Goal: Task Accomplishment & Management: Complete application form

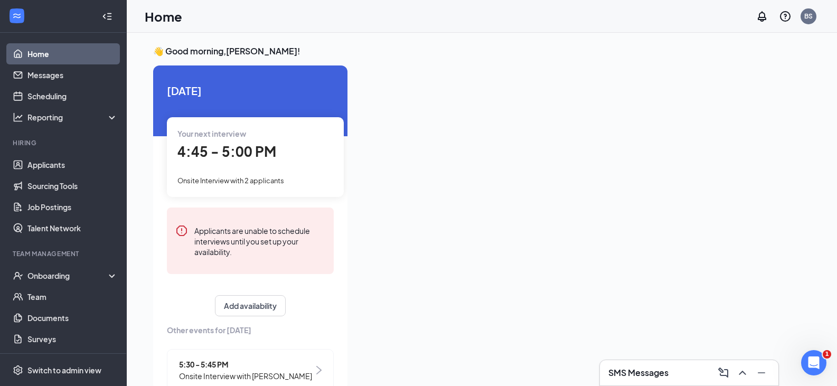
click at [231, 172] on div "Your next interview 4:45 - 5:00 PM Onsite Interview with 2 applicants" at bounding box center [255, 156] width 177 height 79
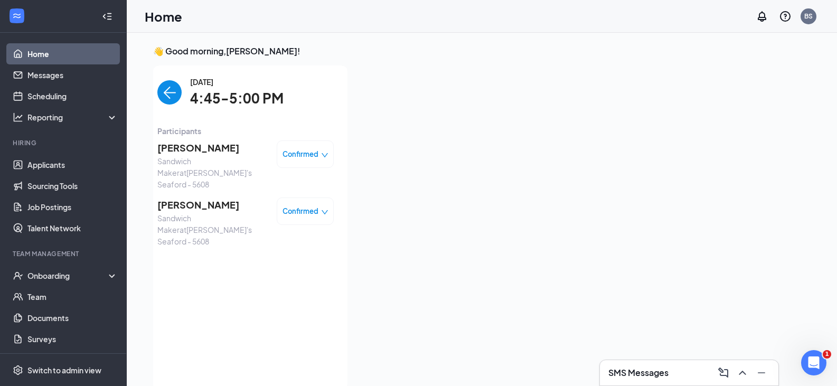
scroll to position [4, 0]
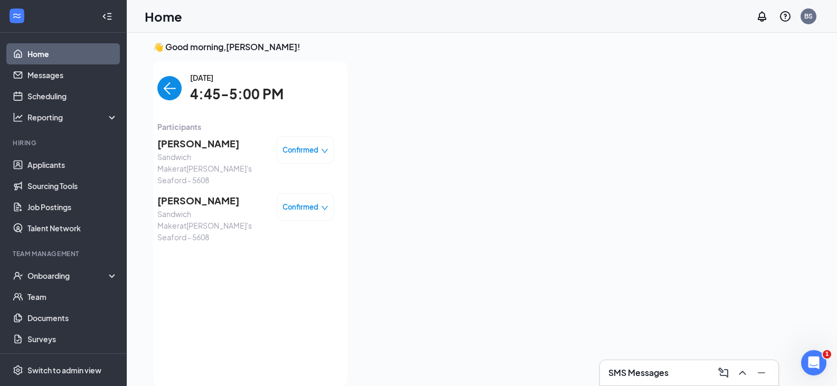
click at [165, 84] on img "back-button" at bounding box center [169, 88] width 24 height 24
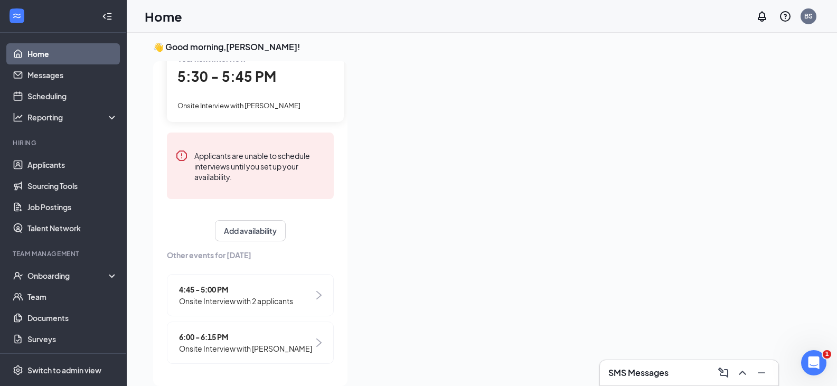
scroll to position [71, 0]
click at [243, 290] on span "4:45 - 5:00 PM" at bounding box center [236, 290] width 114 height 12
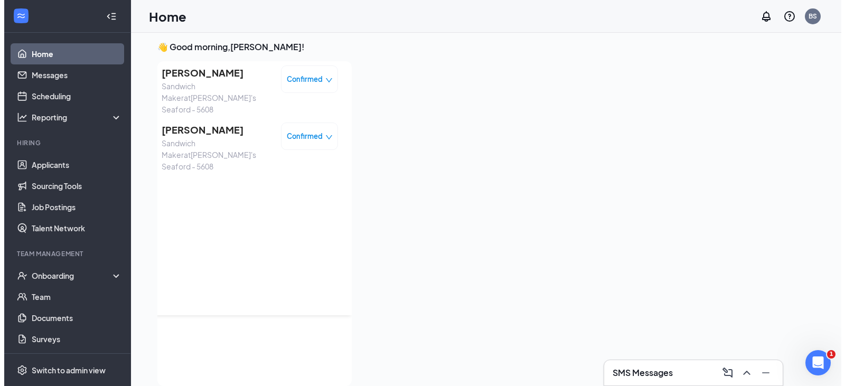
scroll to position [0, 0]
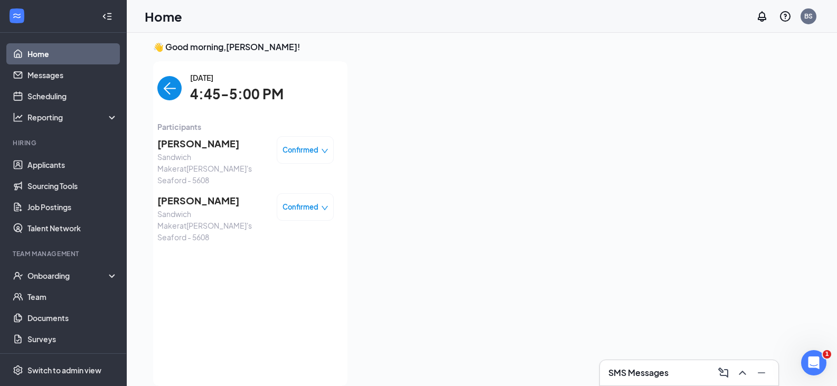
click at [169, 89] on img "back-button" at bounding box center [169, 88] width 24 height 24
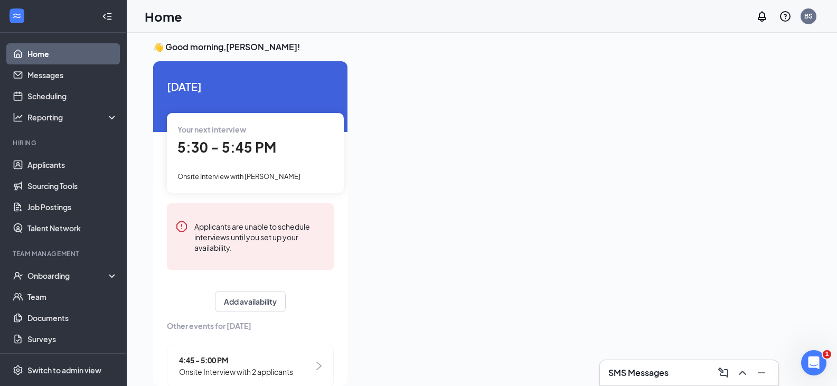
click at [305, 154] on div "5:30 - 5:45 PM" at bounding box center [255, 148] width 156 height 22
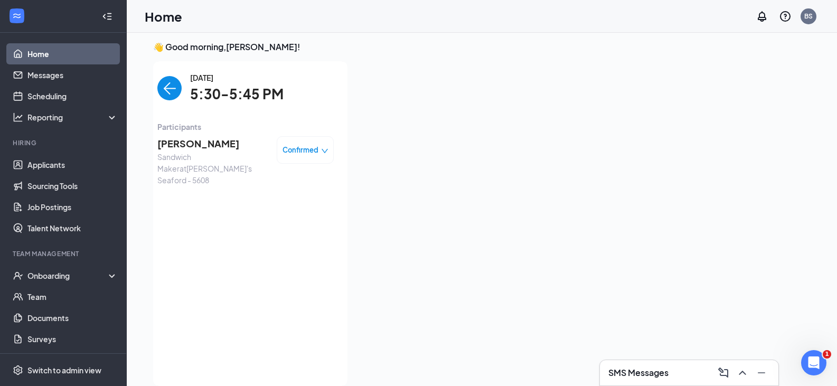
click at [202, 145] on span "[PERSON_NAME]" at bounding box center [212, 143] width 111 height 15
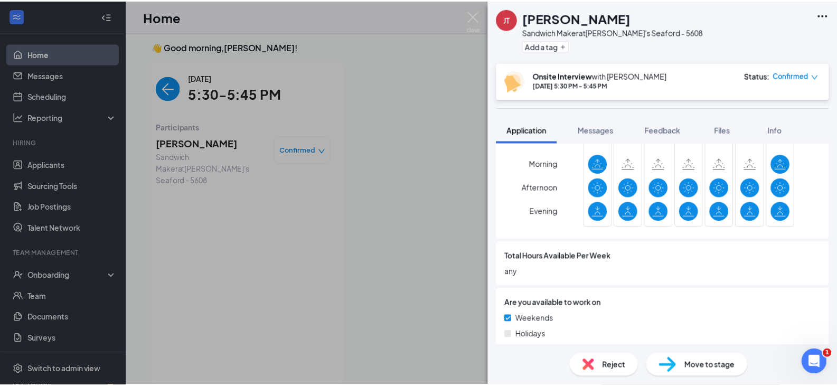
scroll to position [739, 0]
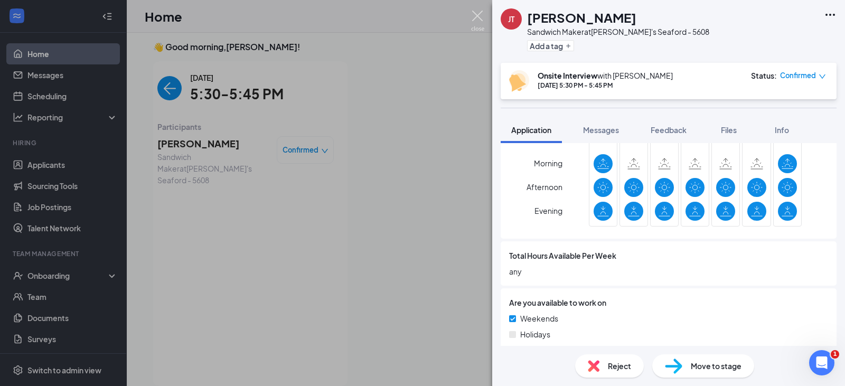
click at [480, 18] on img at bounding box center [477, 21] width 13 height 21
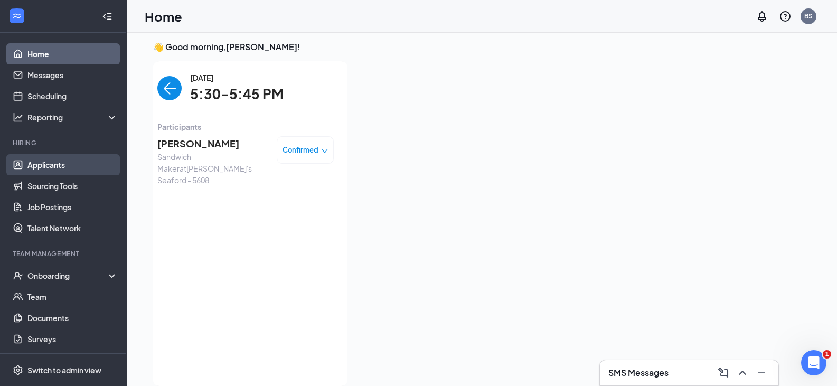
click at [60, 164] on link "Applicants" at bounding box center [72, 164] width 90 height 21
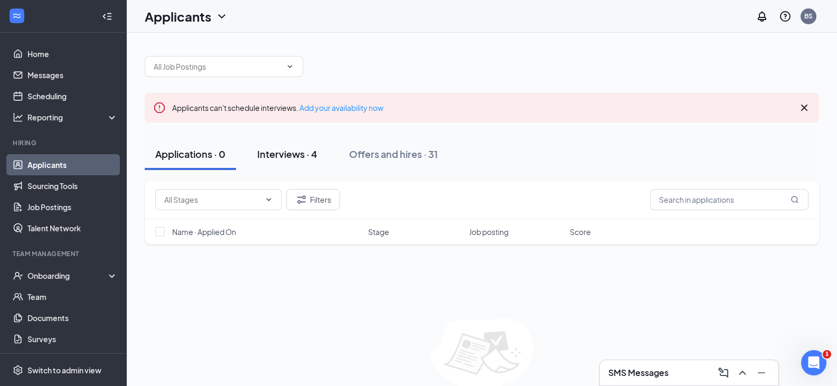
click at [291, 150] on div "Interviews · 4" at bounding box center [287, 153] width 60 height 13
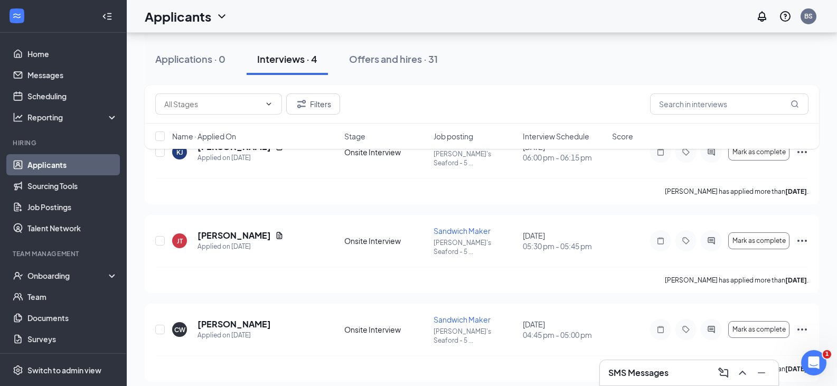
scroll to position [158, 0]
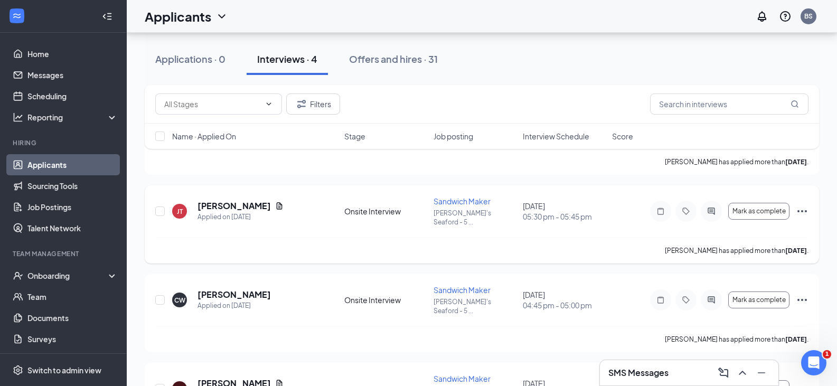
click at [801, 205] on icon "Ellipses" at bounding box center [802, 211] width 13 height 13
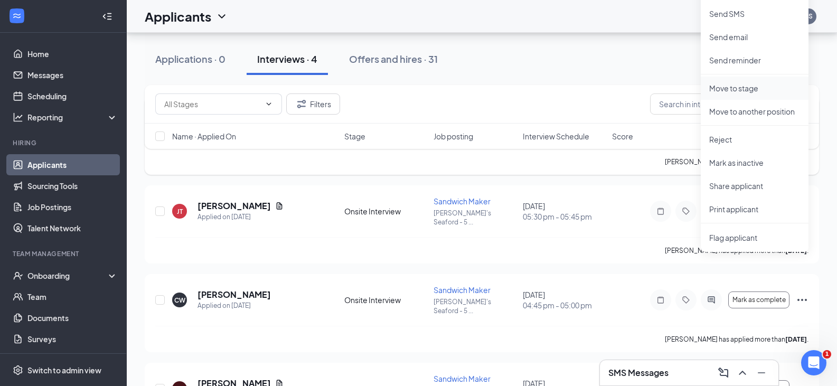
click at [748, 84] on p "Move to stage" at bounding box center [754, 88] width 91 height 11
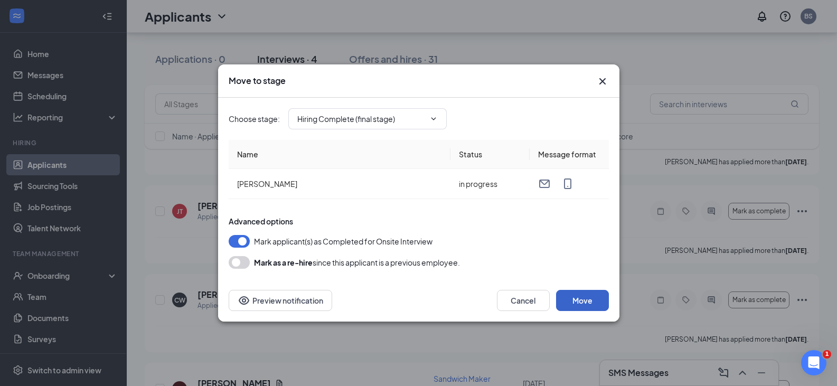
click at [592, 300] on button "Move" at bounding box center [582, 300] width 53 height 21
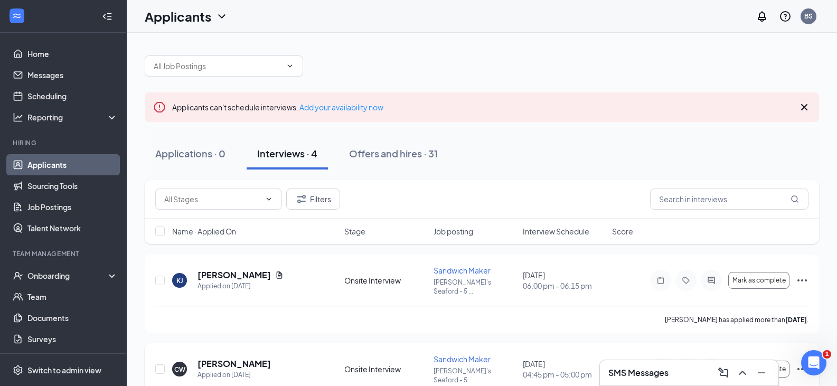
scroll to position [0, 0]
click at [415, 154] on div "Offers and hires · 31" at bounding box center [393, 153] width 89 height 13
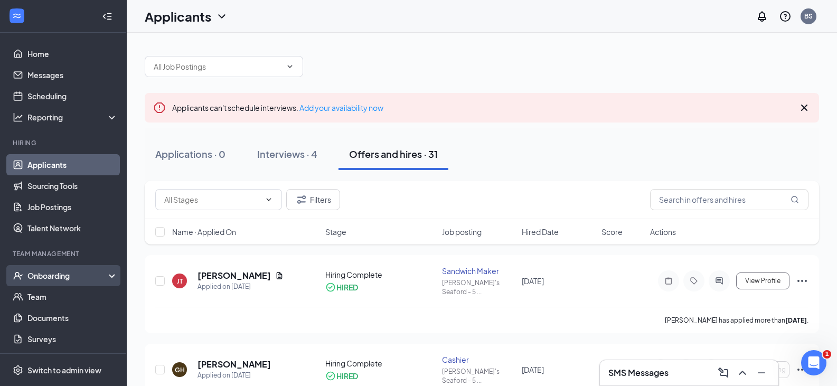
click at [82, 279] on div "Onboarding" at bounding box center [67, 275] width 81 height 11
click at [86, 319] on link "E-Verify" at bounding box center [72, 317] width 90 height 21
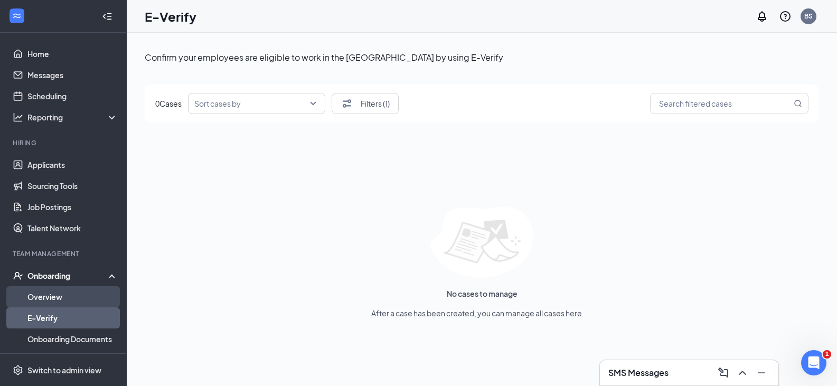
click at [89, 304] on link "Overview" at bounding box center [72, 296] width 90 height 21
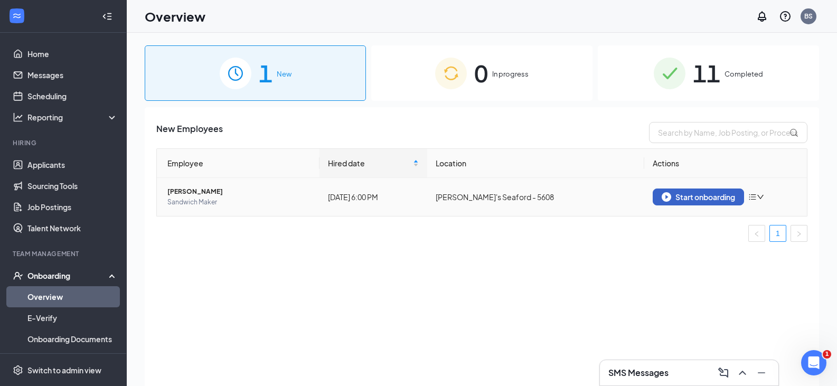
click at [677, 199] on div "Start onboarding" at bounding box center [698, 197] width 73 height 10
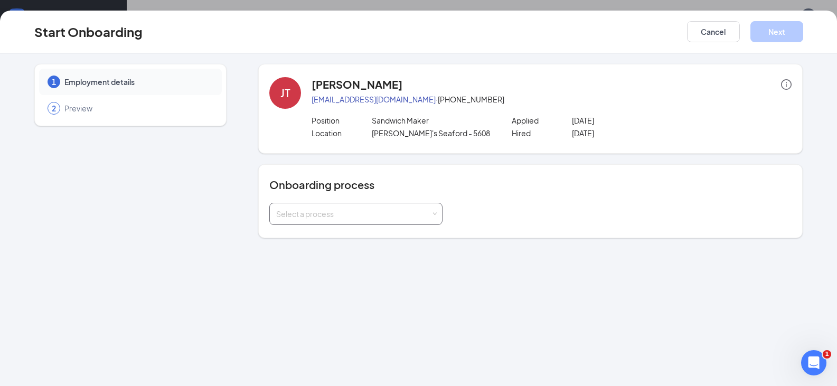
click at [439, 212] on div "Select a process" at bounding box center [355, 214] width 173 height 22
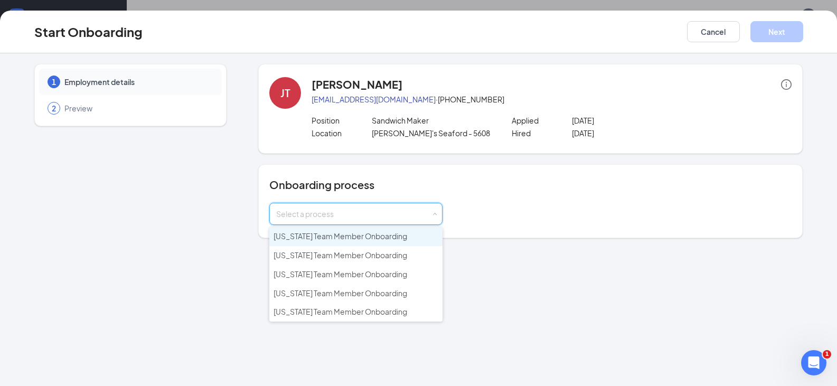
click at [313, 234] on span "[US_STATE] Team Member Onboarding" at bounding box center [341, 236] width 134 height 10
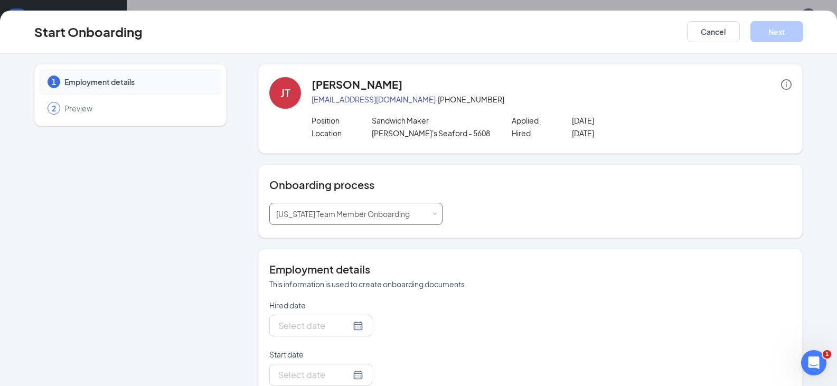
type input "[DATE]"
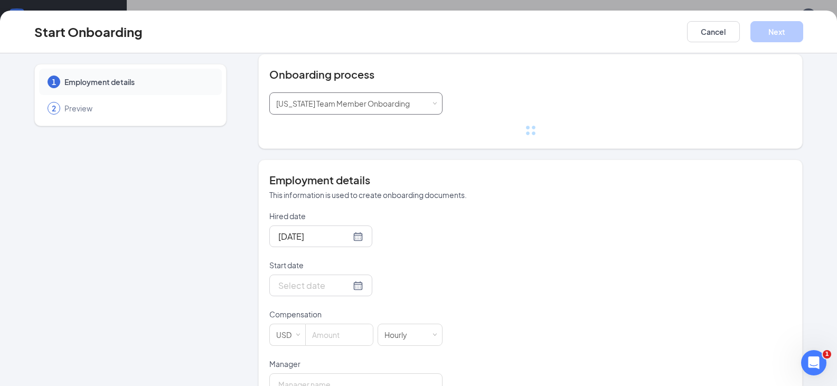
scroll to position [129, 0]
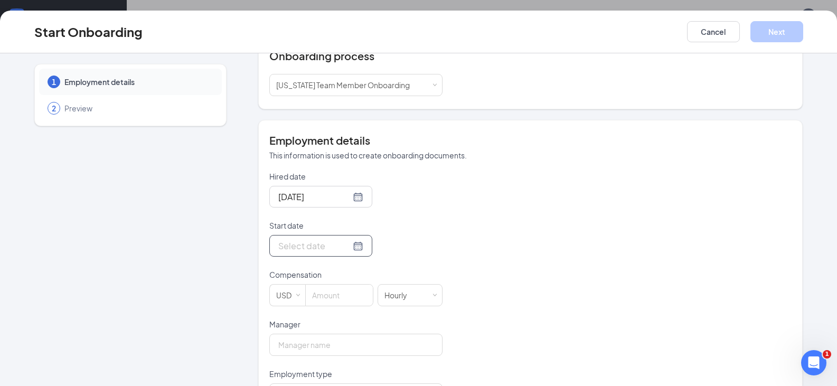
click at [343, 248] on div at bounding box center [320, 245] width 85 height 13
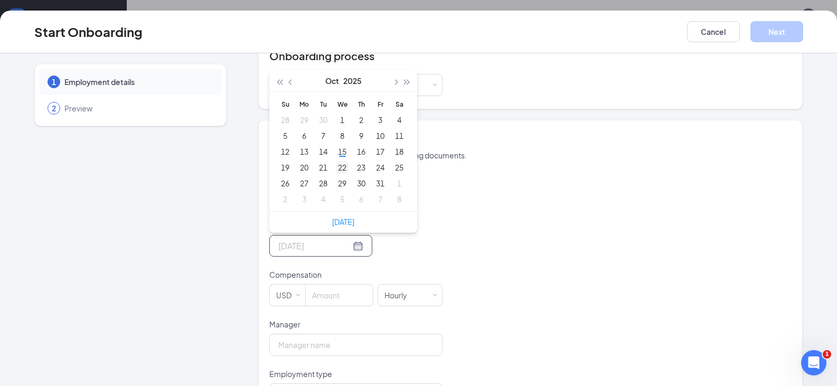
type input "[DATE]"
click at [344, 167] on div "22" at bounding box center [342, 167] width 13 height 13
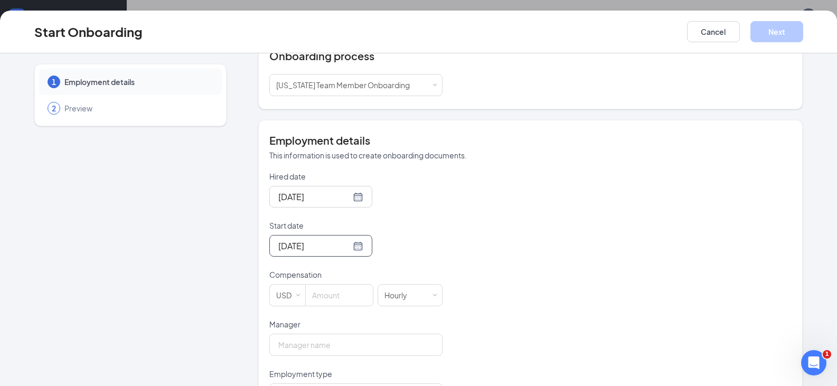
click at [339, 284] on div "Compensation" at bounding box center [355, 276] width 173 height 15
click at [338, 296] on input at bounding box center [339, 295] width 67 height 21
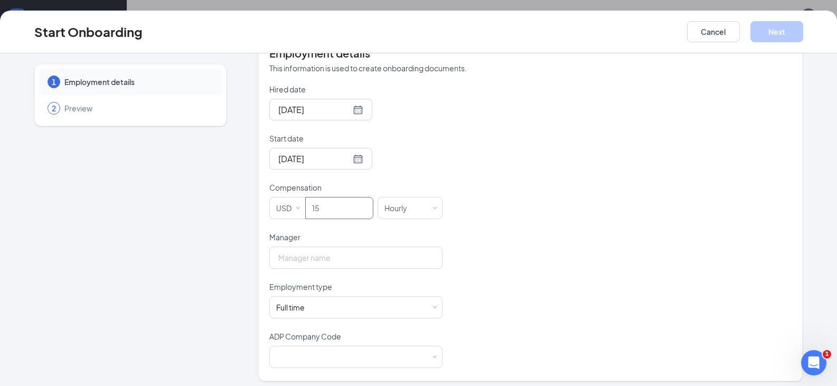
scroll to position [222, 0]
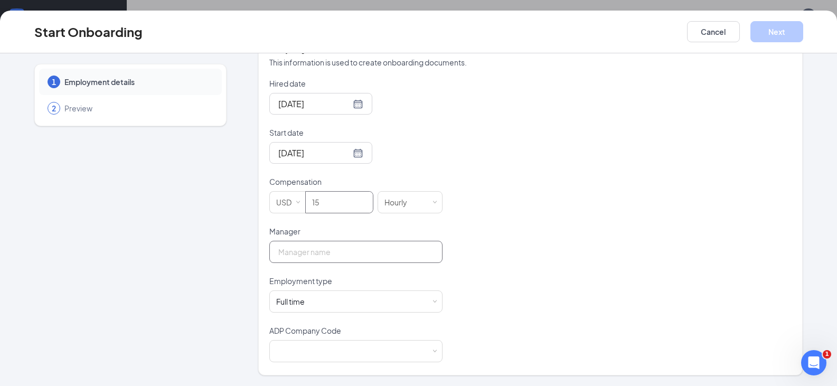
type input "15"
click at [321, 250] on input "Manager" at bounding box center [355, 252] width 173 height 22
type input "[PERSON_NAME]"
click at [322, 301] on div "Full time Works 30+ hours per week and is reasonably expected to work" at bounding box center [355, 301] width 159 height 21
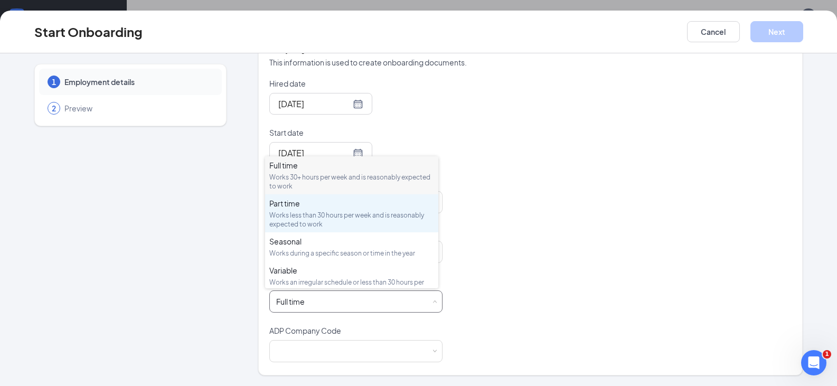
click at [307, 210] on div "Part time Works less than 30 hours per week and is reasonably expected to work" at bounding box center [351, 213] width 165 height 31
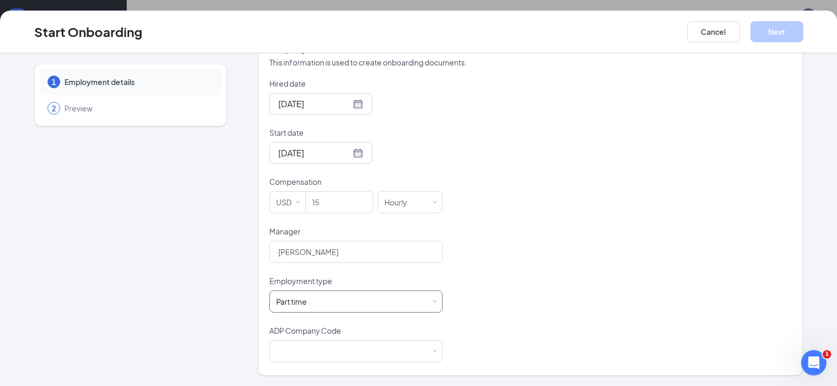
scroll to position [48, 0]
click at [383, 344] on div at bounding box center [355, 351] width 159 height 21
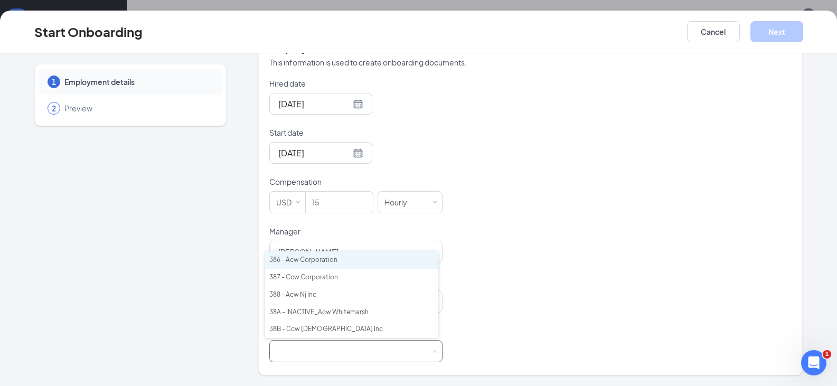
click at [321, 261] on li "386 - Acw Corporation" at bounding box center [351, 259] width 173 height 17
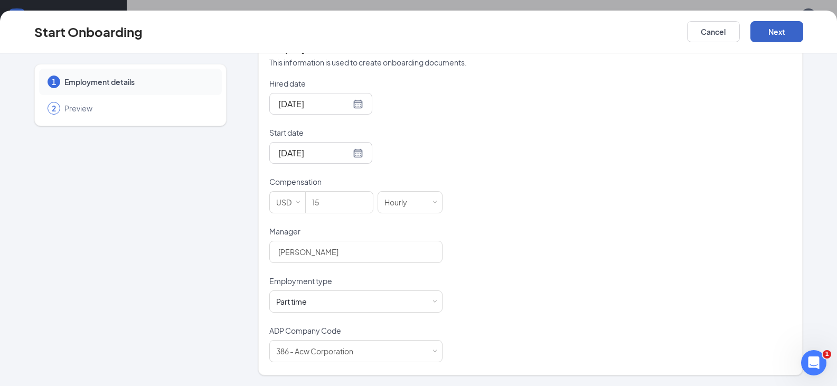
click at [776, 35] on button "Next" at bounding box center [776, 31] width 53 height 21
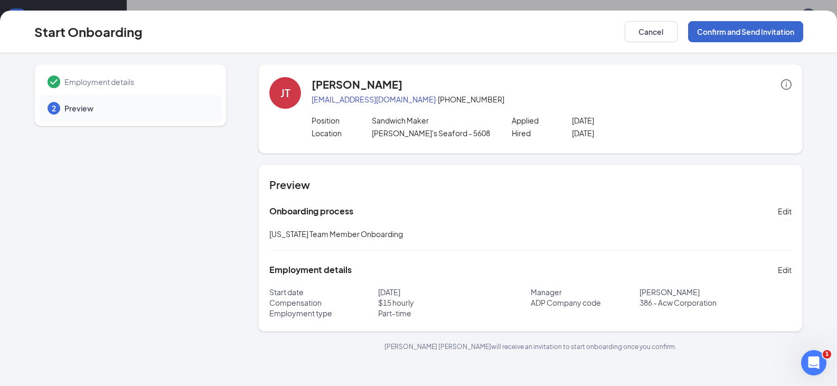
scroll to position [0, 0]
click at [748, 25] on button "Confirm and Send Invitation" at bounding box center [745, 31] width 115 height 21
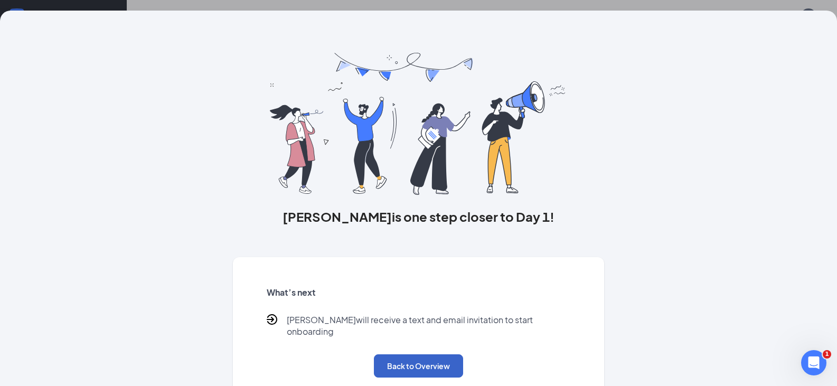
click at [435, 354] on button "Back to Overview" at bounding box center [418, 365] width 89 height 23
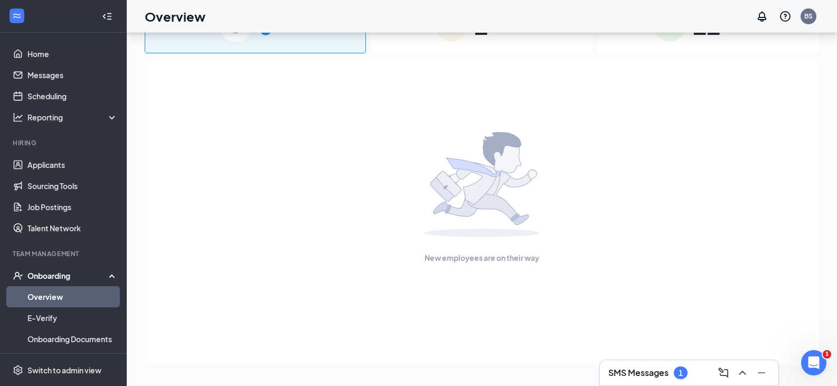
click at [639, 376] on h3 "SMS Messages" at bounding box center [638, 373] width 60 height 12
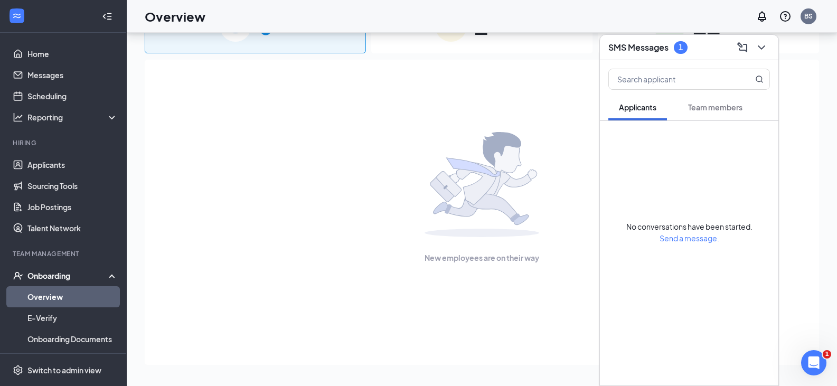
click at [710, 105] on span "Team members" at bounding box center [715, 107] width 54 height 10
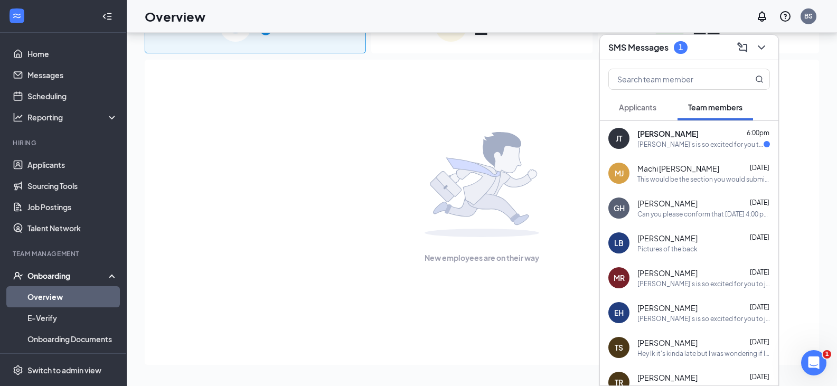
click at [712, 134] on div "[PERSON_NAME] 6:00pm" at bounding box center [703, 133] width 133 height 11
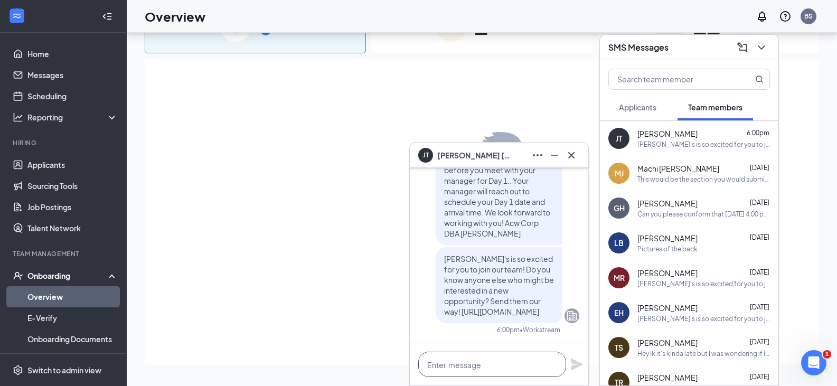
click at [480, 355] on textarea at bounding box center [492, 364] width 148 height 25
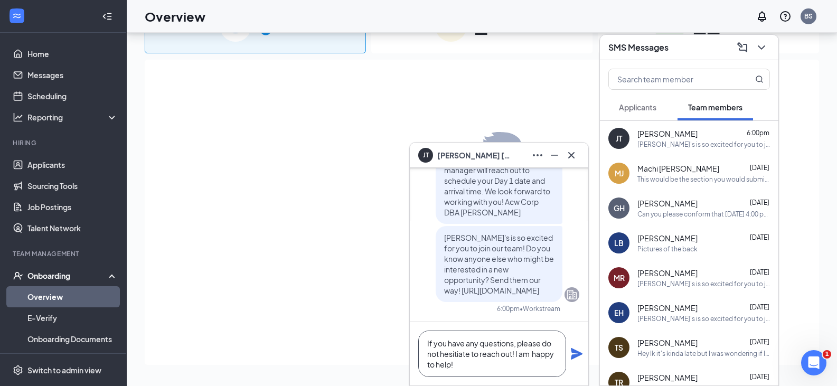
click at [465, 351] on textarea "If you have any questions, please do not hesitiate to reach out! I am happy to …" at bounding box center [492, 354] width 148 height 46
click at [459, 355] on textarea "If you have any questions, please do not hesitiate to reach out! I am happy to …" at bounding box center [492, 354] width 148 height 46
click at [476, 371] on textarea "If you have any questions, please do not hesitate to reach out! I am happy to h…" at bounding box center [492, 354] width 148 height 46
click at [516, 356] on textarea "If you have any questions, please do not hesitate to reach out! I am happy to h…" at bounding box center [492, 354] width 148 height 46
type textarea "If you have any questions, please do not hesitate to reach out. I am happy to h…"
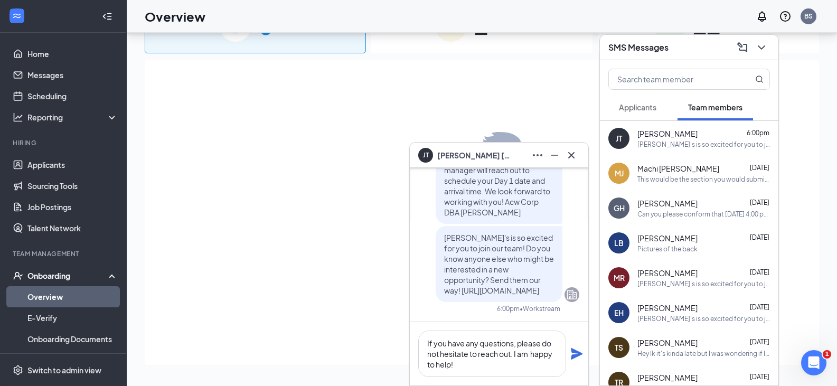
click at [578, 351] on icon "Plane" at bounding box center [576, 353] width 13 height 13
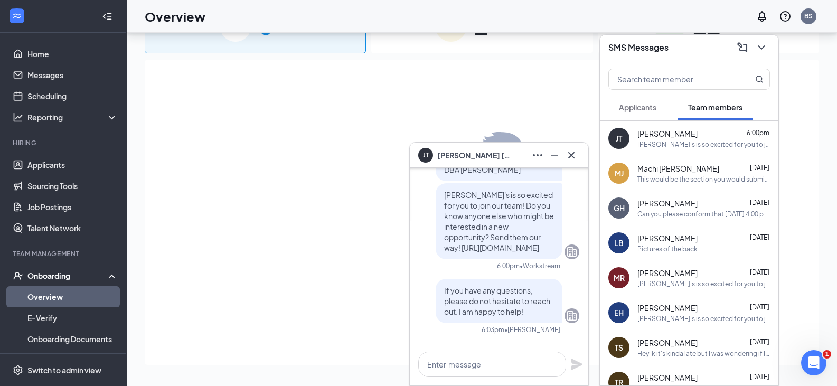
scroll to position [0, 0]
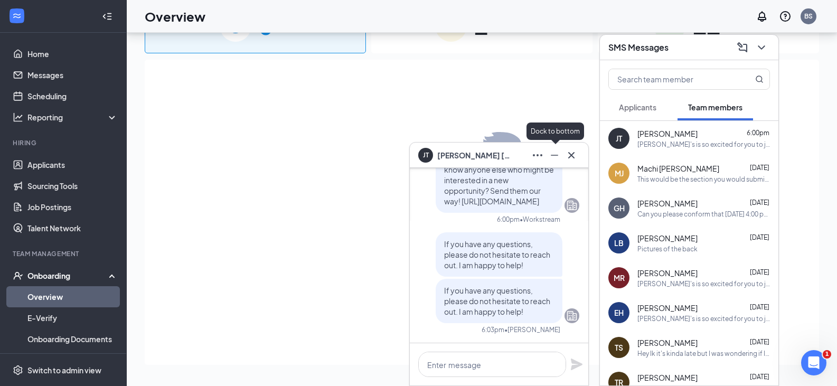
drag, startPoint x: 554, startPoint y: 155, endPoint x: 566, endPoint y: 150, distance: 12.6
click at [555, 155] on icon "Minimize" at bounding box center [554, 155] width 7 height 1
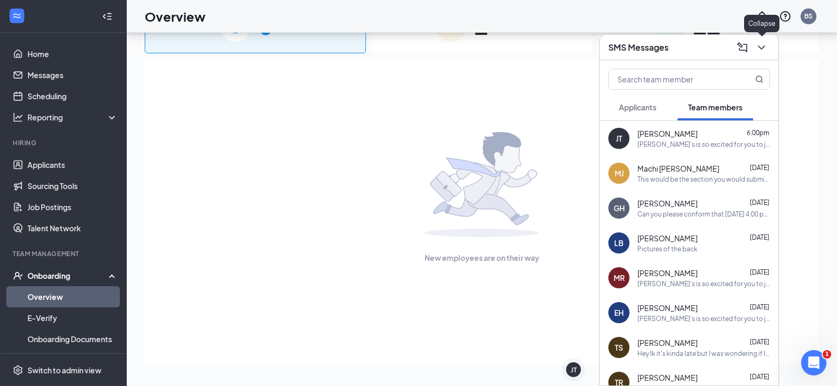
click at [766, 51] on icon "ChevronDown" at bounding box center [761, 47] width 13 height 13
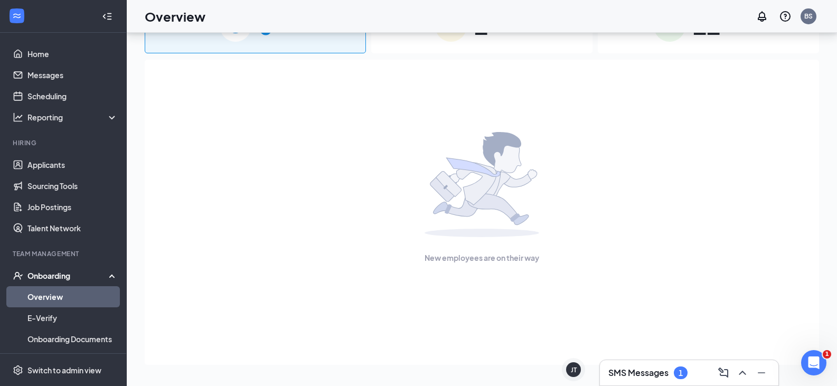
click at [644, 372] on h3 "SMS Messages" at bounding box center [638, 373] width 60 height 12
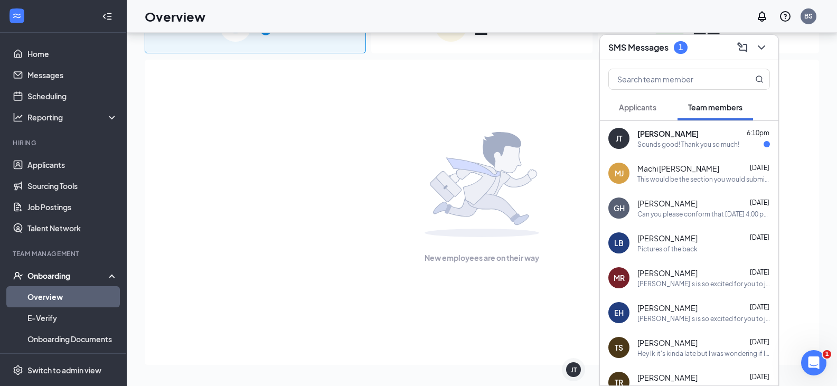
click at [679, 136] on span "[PERSON_NAME]" at bounding box center [667, 133] width 61 height 11
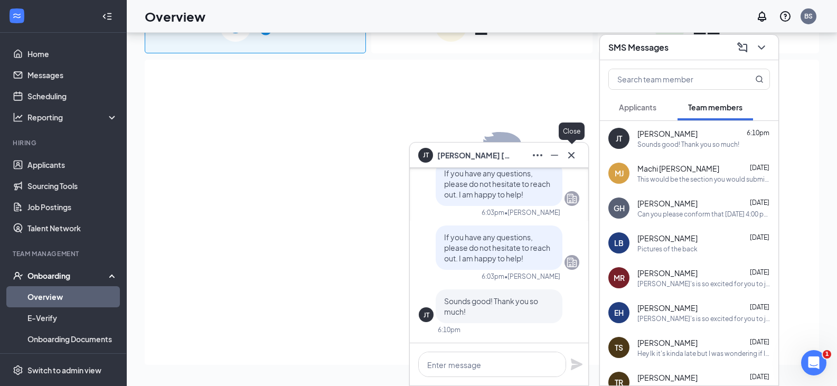
click at [574, 162] on button at bounding box center [571, 155] width 17 height 17
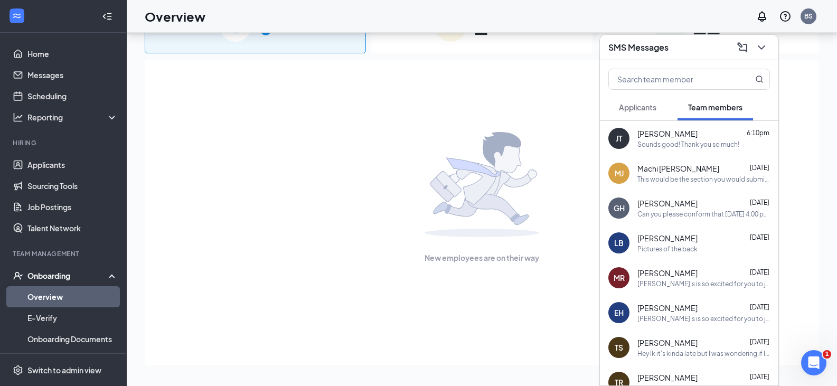
click at [765, 51] on icon "ChevronDown" at bounding box center [761, 47] width 13 height 13
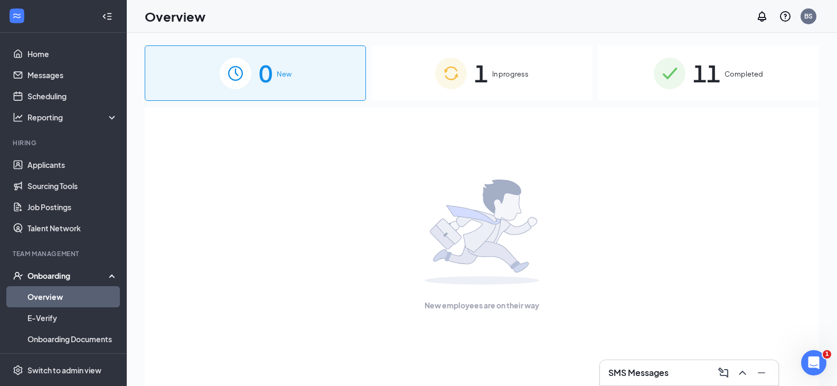
click at [522, 79] on span "In progress" at bounding box center [510, 74] width 36 height 11
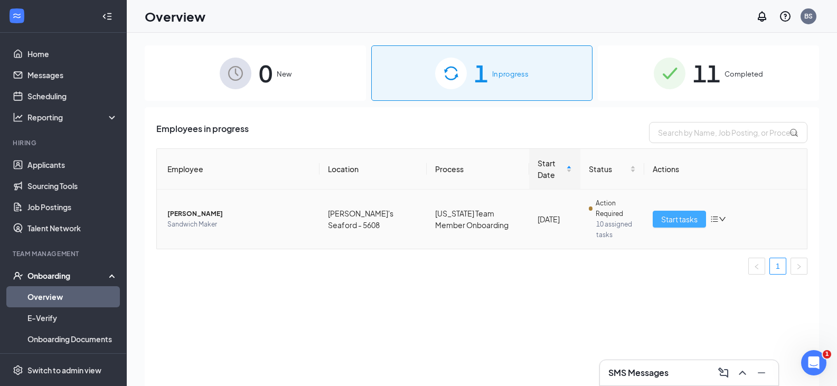
click at [677, 225] on button "Start tasks" at bounding box center [679, 219] width 53 height 17
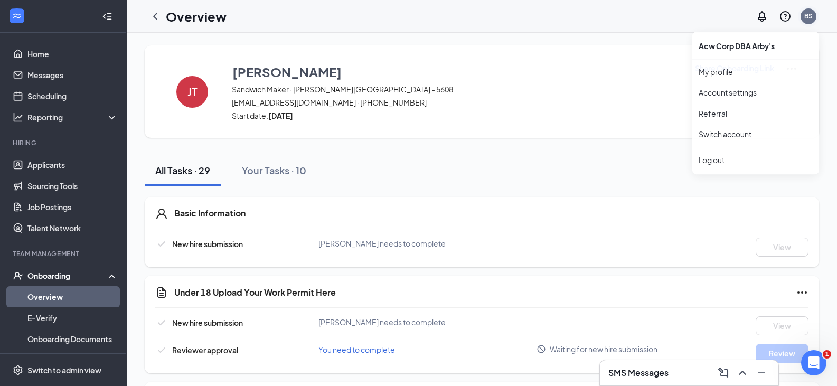
click at [809, 20] on div "BS" at bounding box center [808, 16] width 8 height 9
click at [727, 158] on div "Log out" at bounding box center [756, 161] width 114 height 11
